Goal: Task Accomplishment & Management: Use online tool/utility

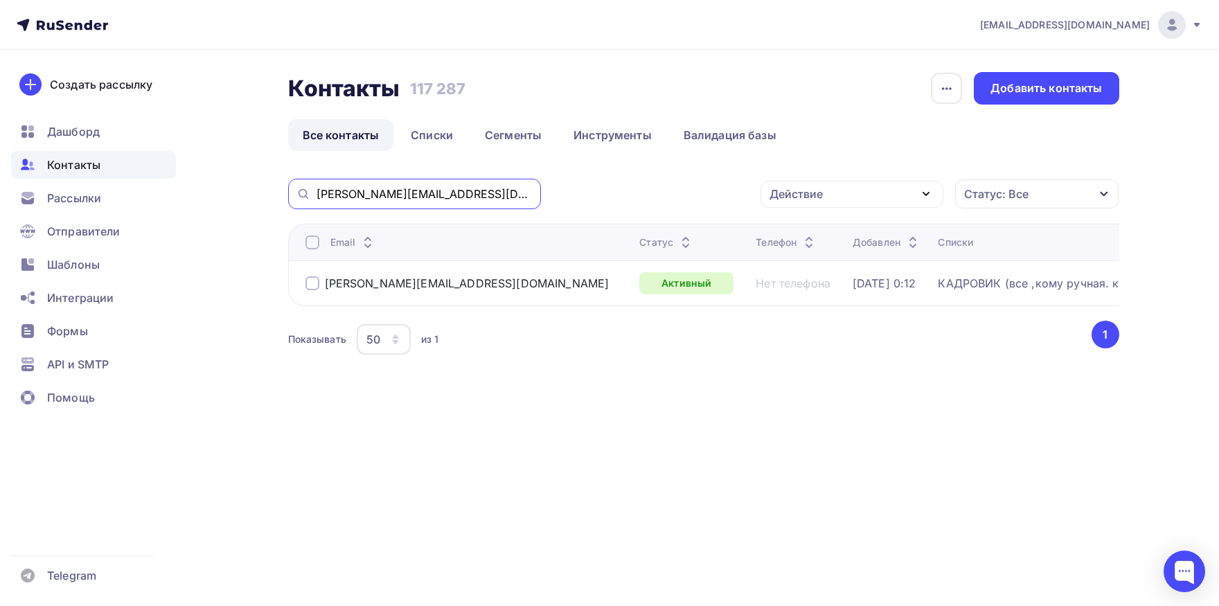
click at [499, 192] on input "[PERSON_NAME][EMAIL_ADDRESS][DOMAIN_NAME]" at bounding box center [424, 193] width 216 height 15
paste input "[EMAIL_ADDRESS][DOMAIN_NAME]"
type input "[EMAIL_ADDRESS][DOMAIN_NAME]"
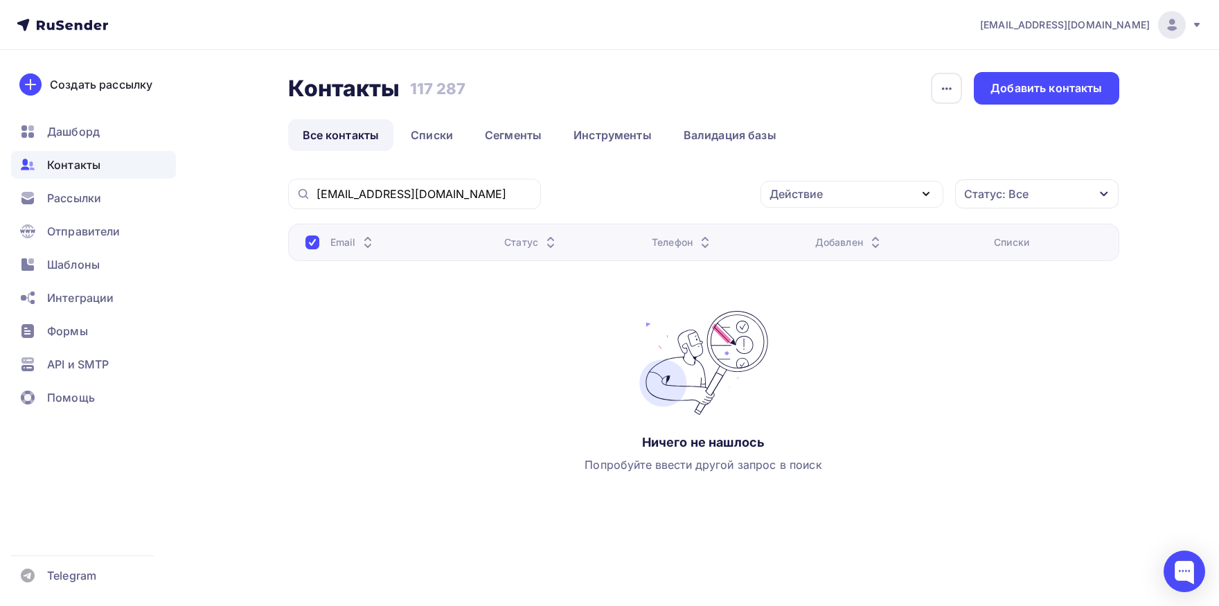
click at [461, 184] on div "[EMAIL_ADDRESS][DOMAIN_NAME]" at bounding box center [414, 194] width 253 height 30
click at [460, 189] on input "[EMAIL_ADDRESS][DOMAIN_NAME]" at bounding box center [424, 193] width 216 height 15
click at [1057, 96] on div "Добавить контакты" at bounding box center [1045, 88] width 111 height 16
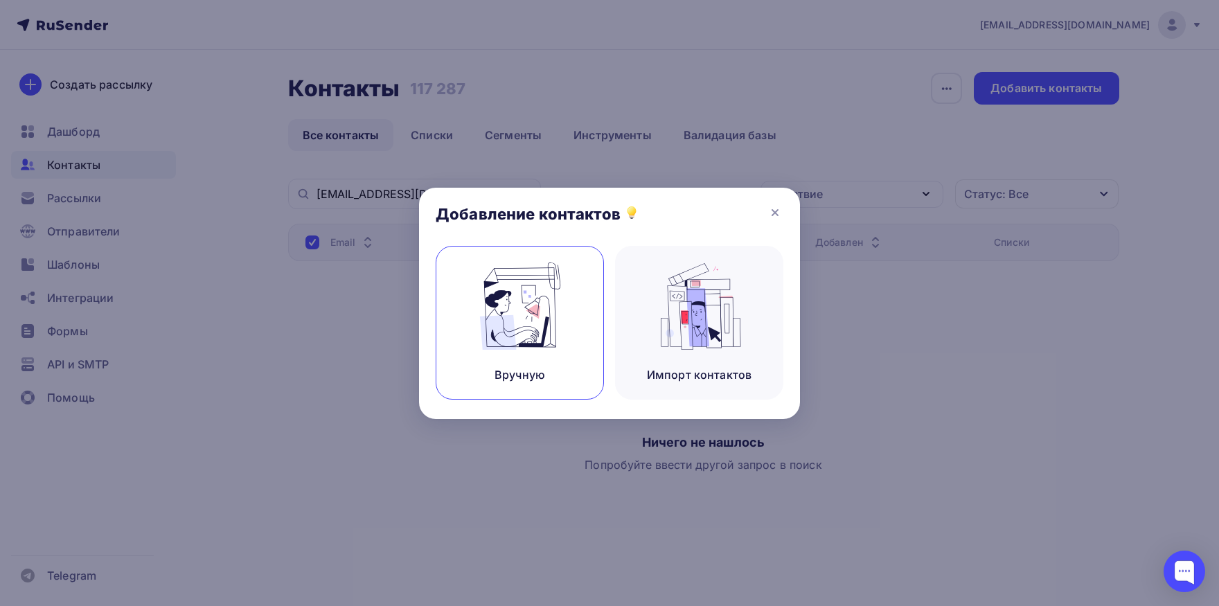
click at [526, 296] on img at bounding box center [520, 305] width 93 height 87
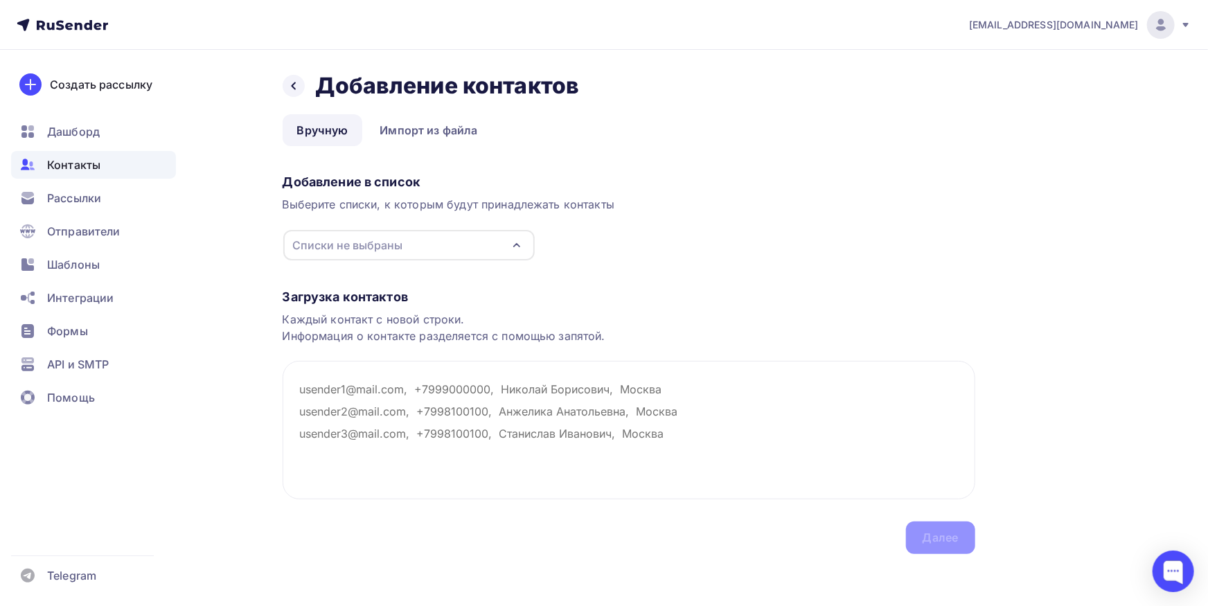
click at [470, 240] on div "Списки не выбраны" at bounding box center [408, 245] width 251 height 30
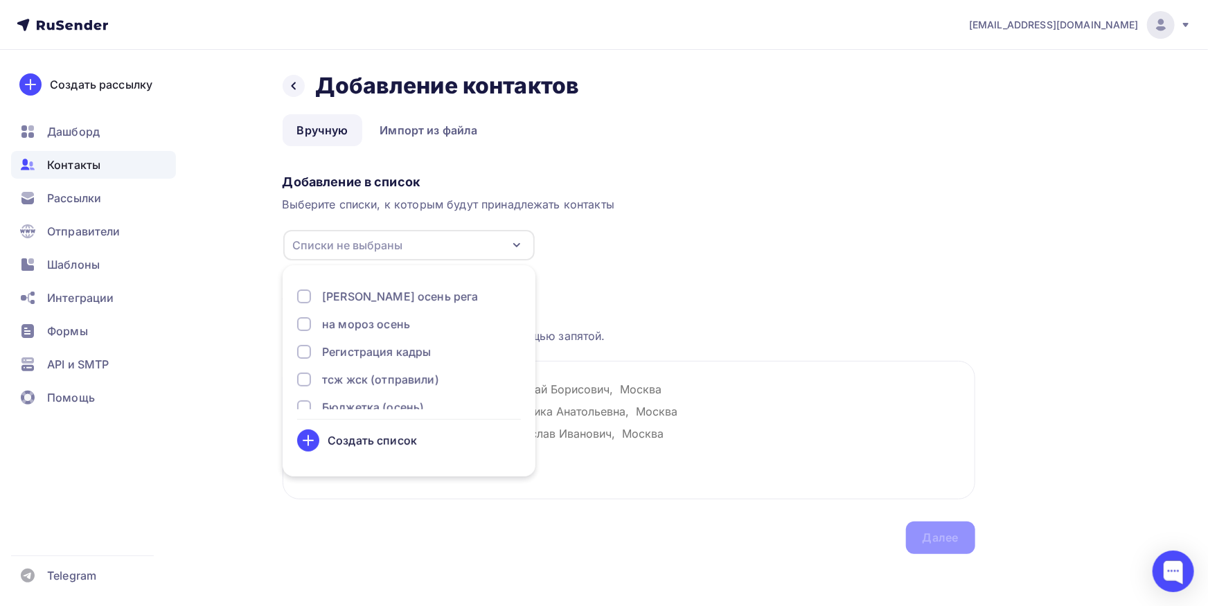
click at [413, 301] on div "[PERSON_NAME] осень рега" at bounding box center [400, 296] width 156 height 17
click at [545, 402] on textarea at bounding box center [629, 430] width 693 height 139
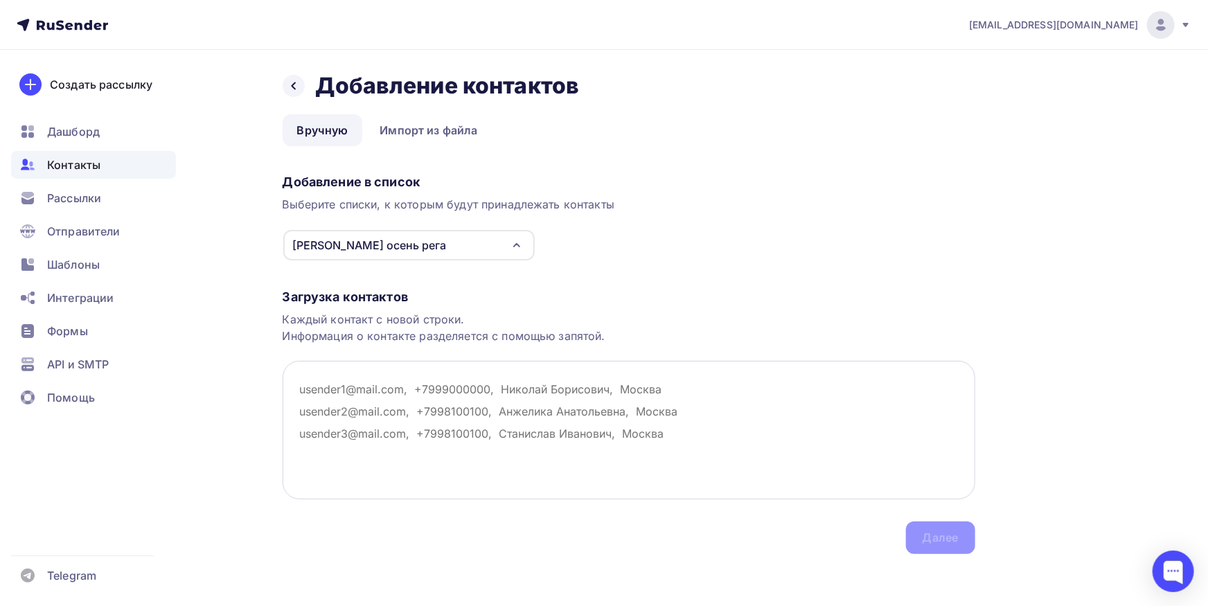
click at [562, 400] on textarea at bounding box center [629, 430] width 693 height 139
paste textarea "[EMAIL_ADDRESS][DOMAIN_NAME]"
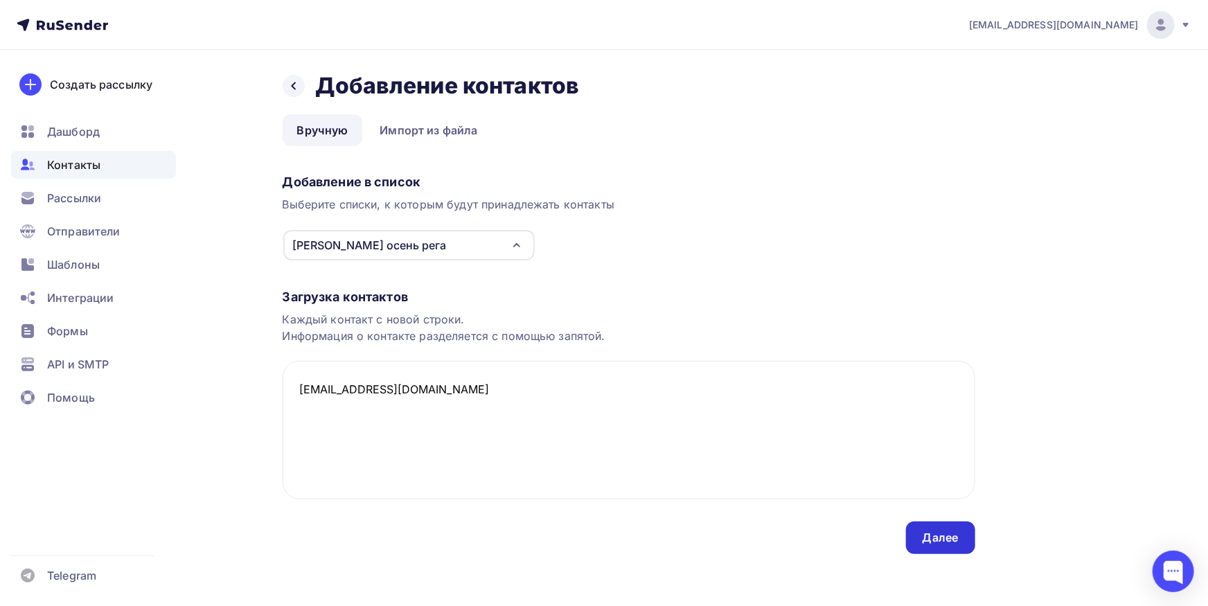
type textarea "[EMAIL_ADDRESS][DOMAIN_NAME]"
click at [938, 539] on div "Далее" at bounding box center [940, 538] width 36 height 16
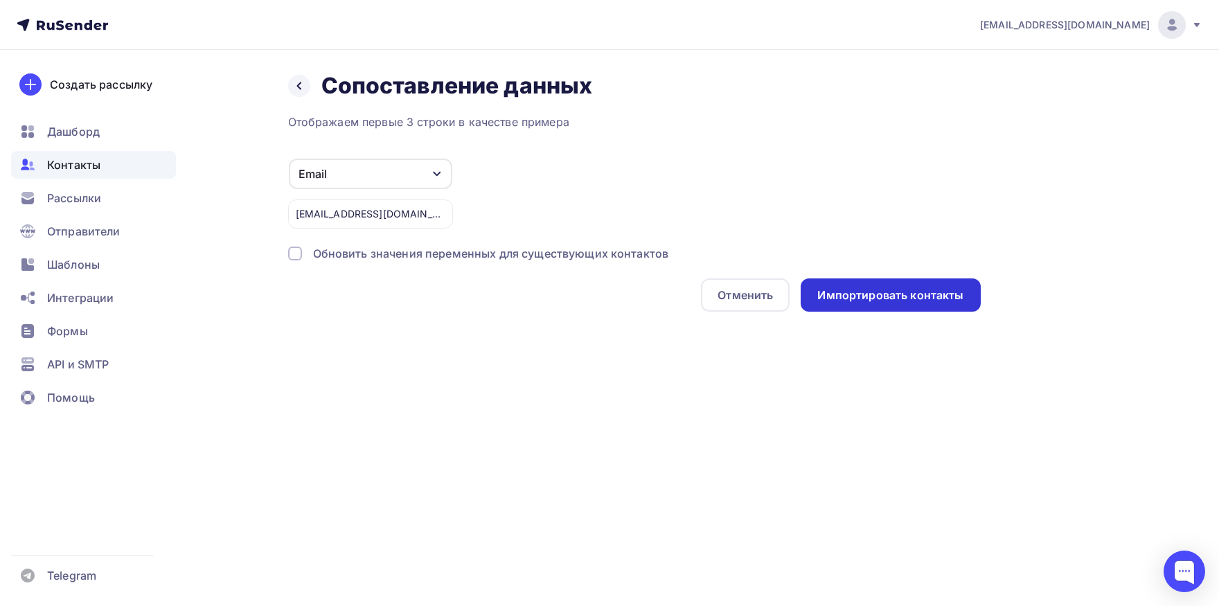
click at [904, 303] on div "Импортировать контакты" at bounding box center [890, 294] width 179 height 33
